Goal: Check status

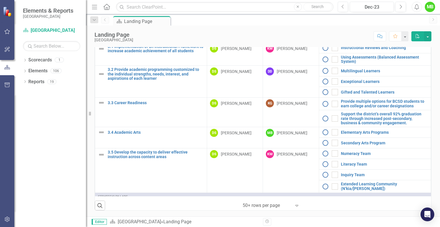
scroll to position [416, 0]
click at [139, 130] on link "3.4 Academic Arts" at bounding box center [156, 132] width 96 height 4
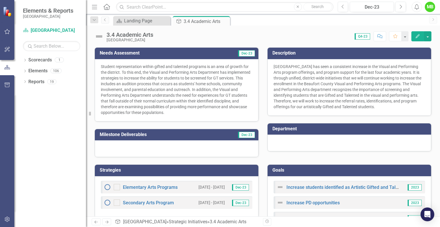
scroll to position [96, 0]
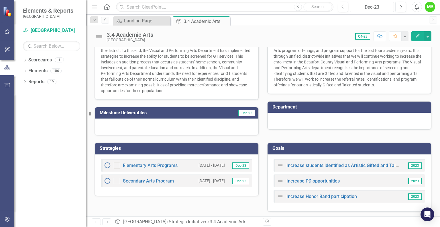
click at [373, 8] on div "Dec-23" at bounding box center [372, 7] width 40 height 7
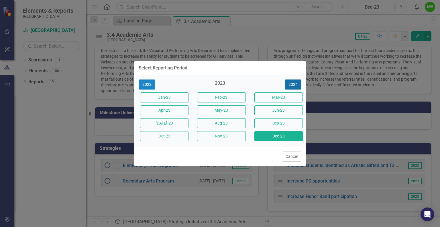
click at [293, 85] on button "2024" at bounding box center [293, 84] width 17 height 10
click at [293, 85] on button "2025" at bounding box center [293, 84] width 17 height 10
click at [270, 125] on button "Sep-25" at bounding box center [279, 123] width 48 height 10
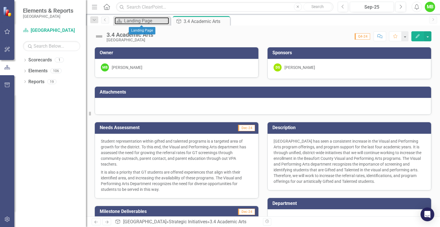
click at [145, 19] on div "Landing Page" at bounding box center [146, 20] width 45 height 7
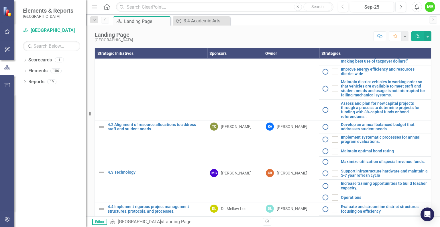
scroll to position [661, 0]
